Goal: Task Accomplishment & Management: Use online tool/utility

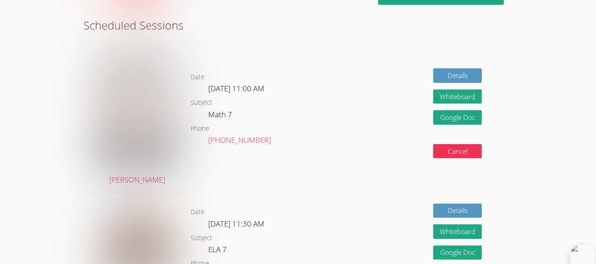
scroll to position [206, 0]
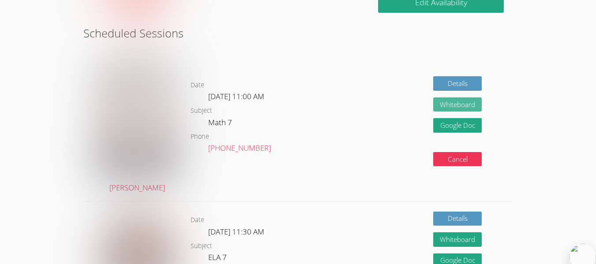
click at [452, 107] on button "Whiteboard" at bounding box center [457, 104] width 49 height 15
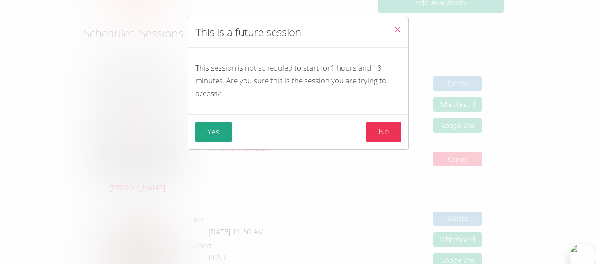
click at [386, 29] on button "Close" at bounding box center [397, 30] width 22 height 27
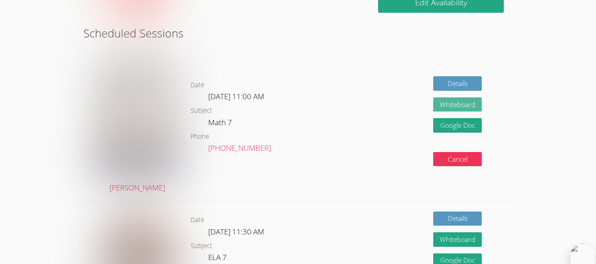
click at [450, 107] on button "Whiteboard" at bounding box center [457, 104] width 49 height 15
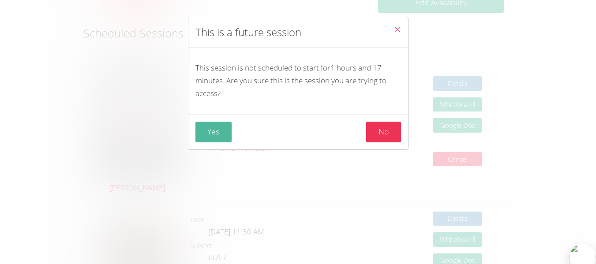
click at [207, 133] on button "Yes" at bounding box center [213, 132] width 37 height 21
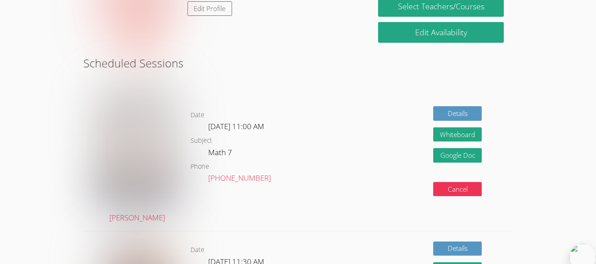
scroll to position [144, 0]
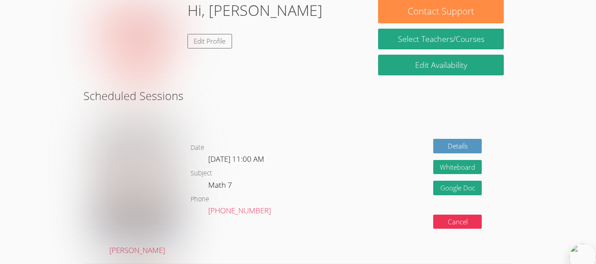
click at [295, 83] on div "Hi, Sharleez Edit Profile" at bounding box center [226, 43] width 269 height 88
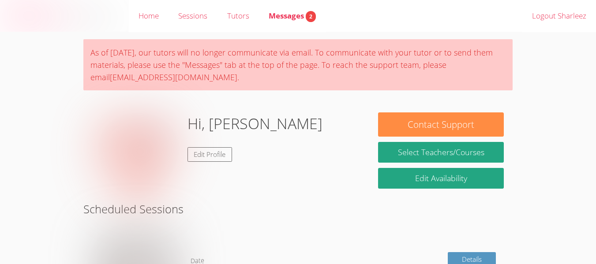
scroll to position [106, 0]
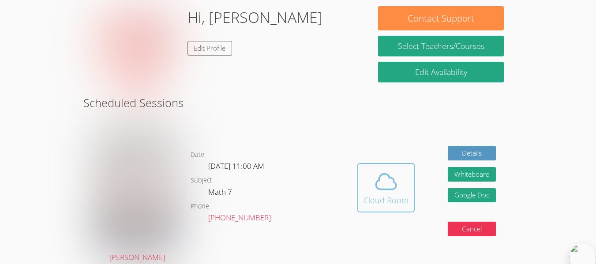
click at [393, 189] on icon at bounding box center [386, 181] width 20 height 15
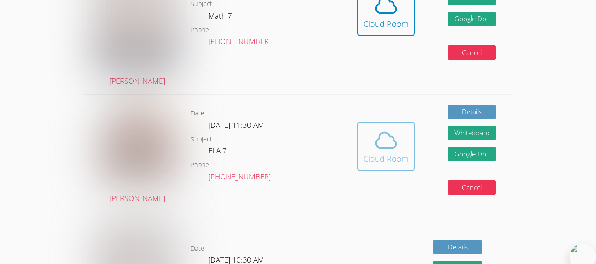
scroll to position [288, 0]
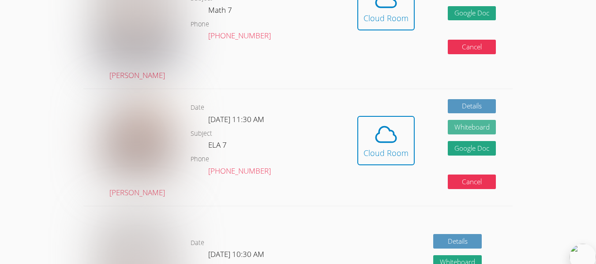
click at [454, 129] on button "Whiteboard" at bounding box center [472, 127] width 49 height 15
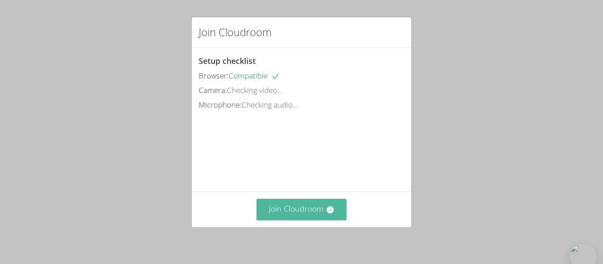
click at [270, 204] on button "Join Cloudroom" at bounding box center [301, 210] width 90 height 22
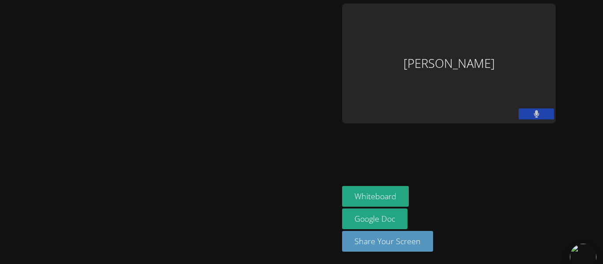
click at [393, 129] on aside "Sharleez Khan Whiteboard Google Doc Share Your Screen" at bounding box center [448, 132] width 221 height 264
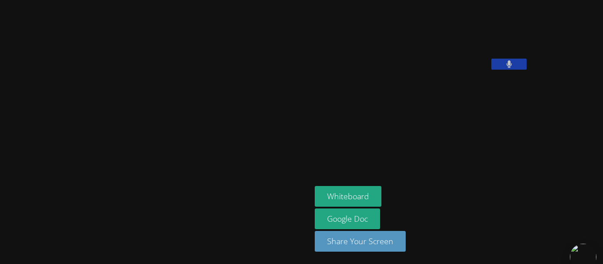
click at [491, 70] on button at bounding box center [508, 64] width 35 height 11
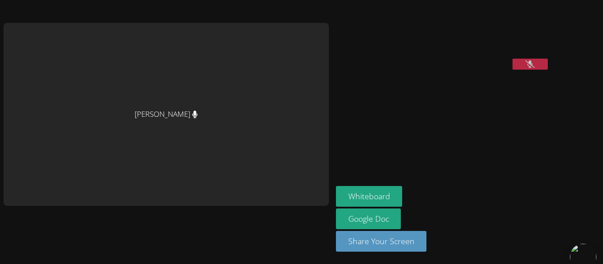
click at [512, 70] on button at bounding box center [529, 64] width 35 height 11
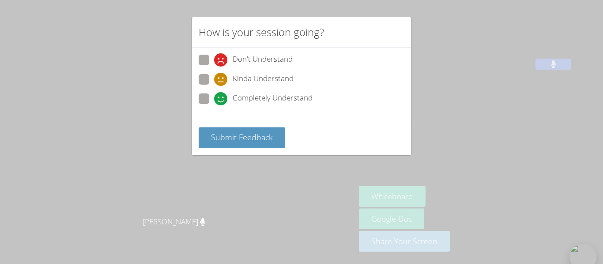
click at [253, 99] on span "Completely Understand" at bounding box center [272, 98] width 80 height 13
click at [221, 99] on input "Completely Understand" at bounding box center [217, 97] width 7 height 7
radio input "true"
click at [245, 135] on span "Submit Feedback" at bounding box center [242, 137] width 62 height 11
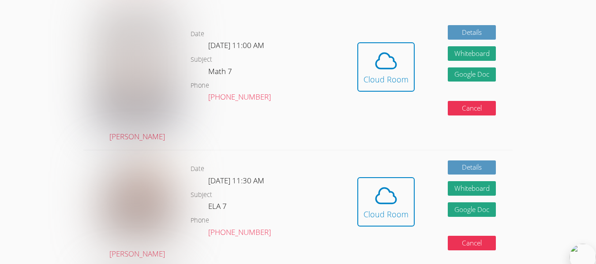
scroll to position [228, 0]
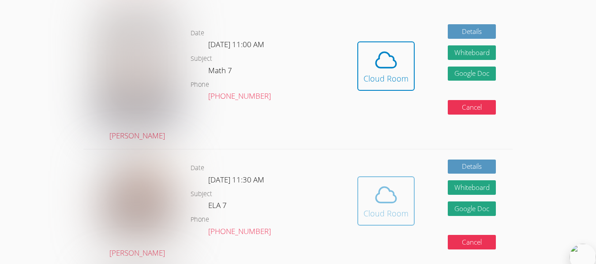
click at [372, 189] on span at bounding box center [385, 195] width 45 height 25
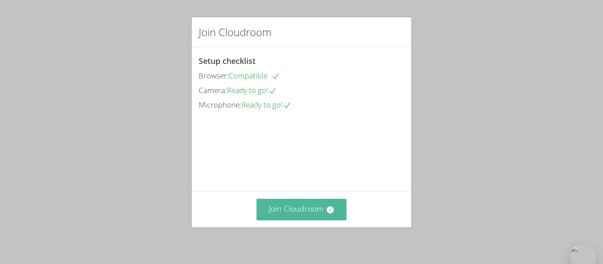
click at [298, 207] on button "Join Cloudroom" at bounding box center [301, 210] width 90 height 22
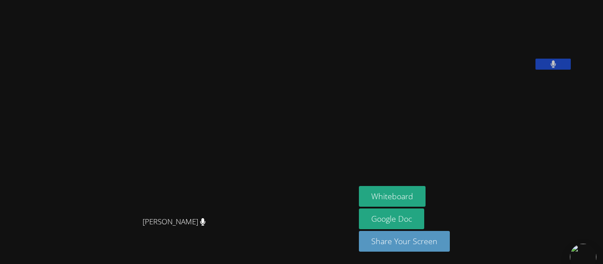
click at [570, 70] on button at bounding box center [552, 64] width 35 height 11
click at [558, 68] on icon at bounding box center [552, 63] width 9 height 7
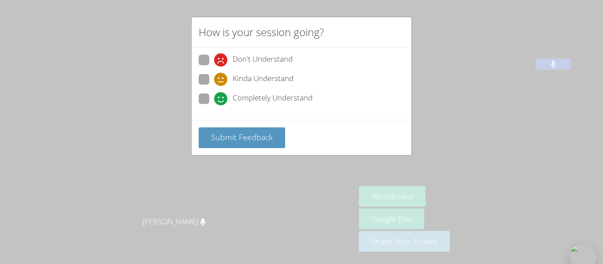
click at [258, 100] on span "Completely Understand" at bounding box center [272, 98] width 80 height 13
click at [221, 100] on input "Completely Understand" at bounding box center [217, 97] width 7 height 7
radio input "true"
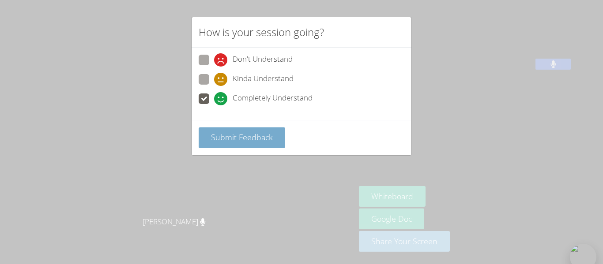
click at [209, 140] on button "Submit Feedback" at bounding box center [241, 137] width 86 height 21
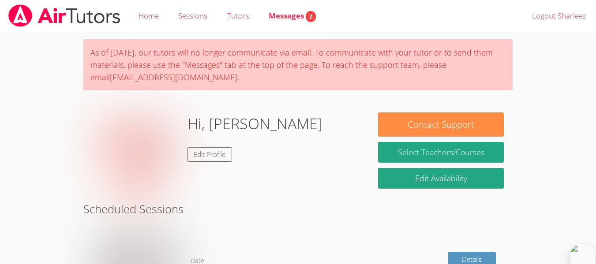
scroll to position [112, 0]
